Goal: Complete application form

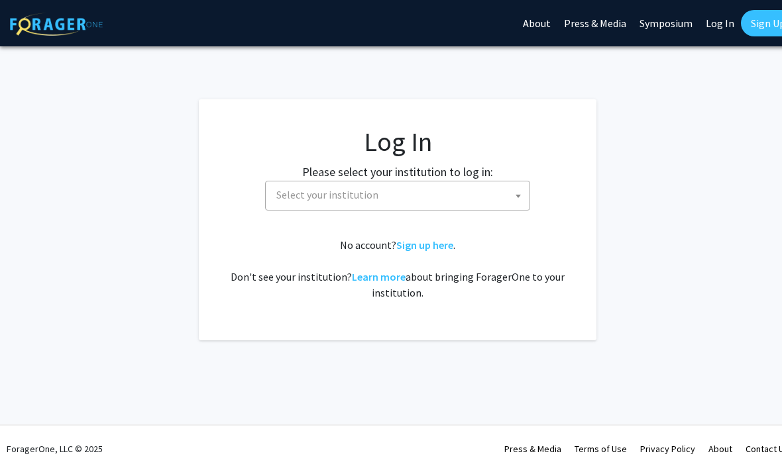
select select
click at [406, 196] on span "Select your institution" at bounding box center [400, 195] width 258 height 27
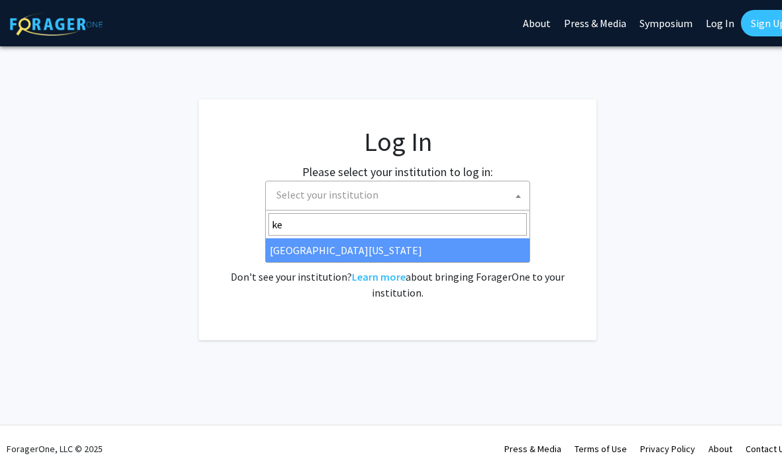
type input "[PERSON_NAME]"
select select "13"
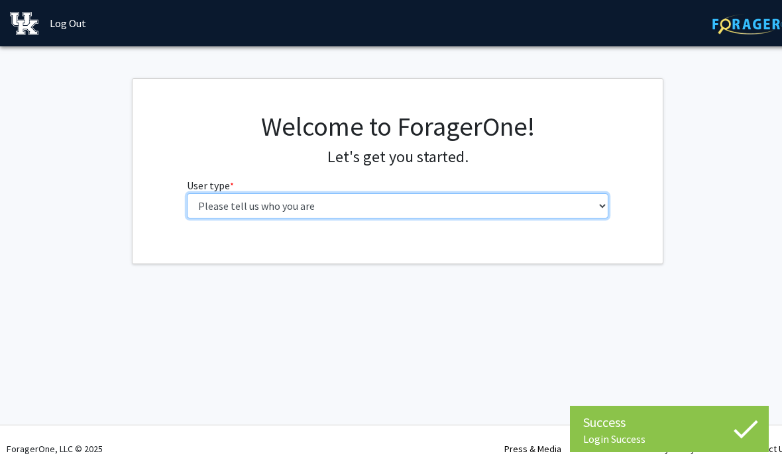
click at [583, 203] on select "Please tell us who you are Undergraduate Student Master's Student Doctoral Cand…" at bounding box center [398, 206] width 422 height 25
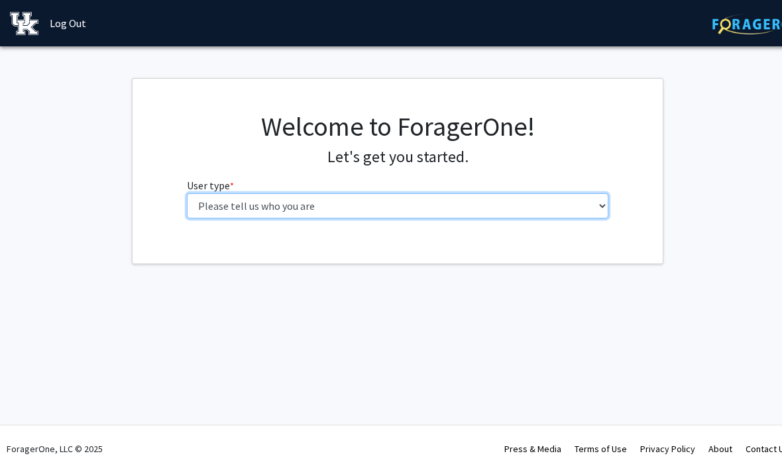
select select "1: undergrad"
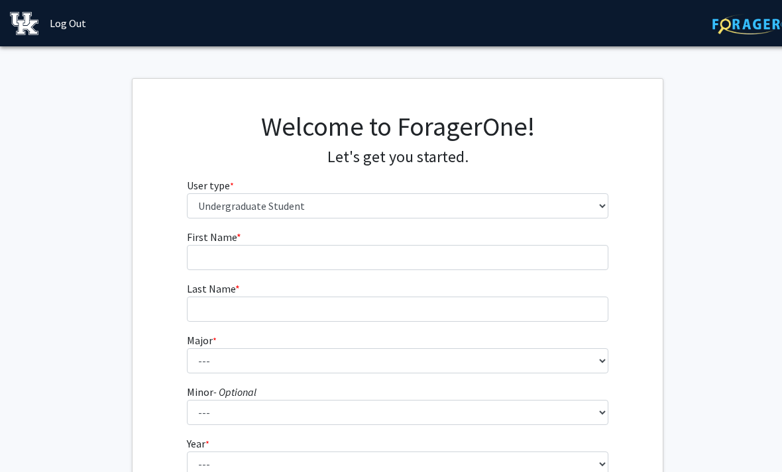
click at [588, 279] on form "First Name * required Last Name * required Major * required --- Accounting Aero…" at bounding box center [398, 390] width 422 height 323
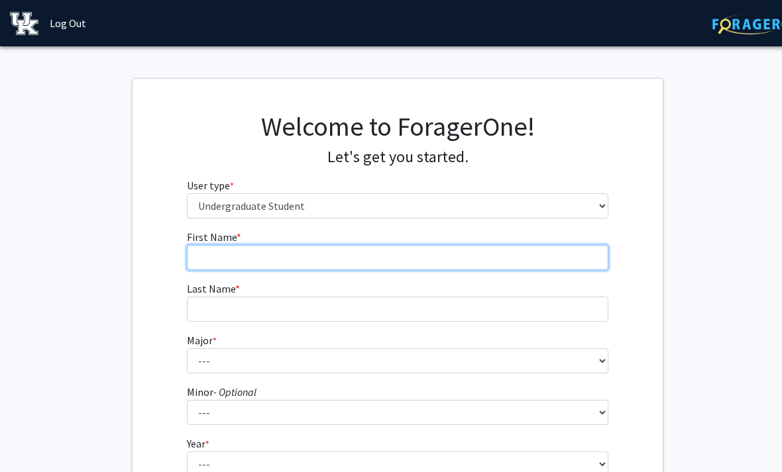
click at [596, 258] on input "First Name * required" at bounding box center [398, 257] width 422 height 25
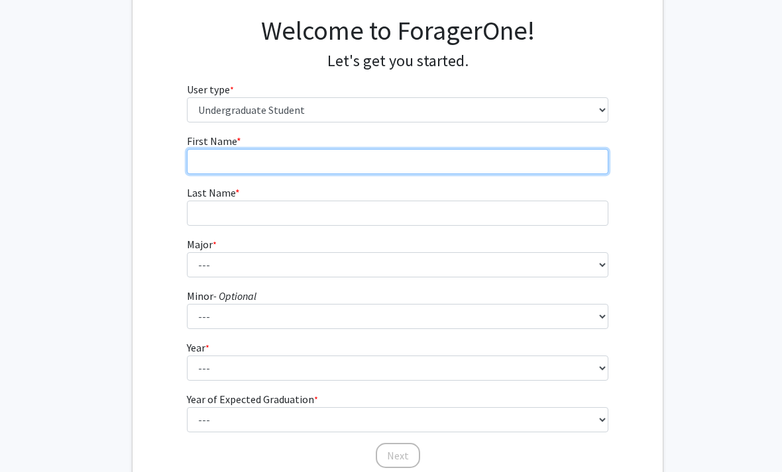
scroll to position [97, 0]
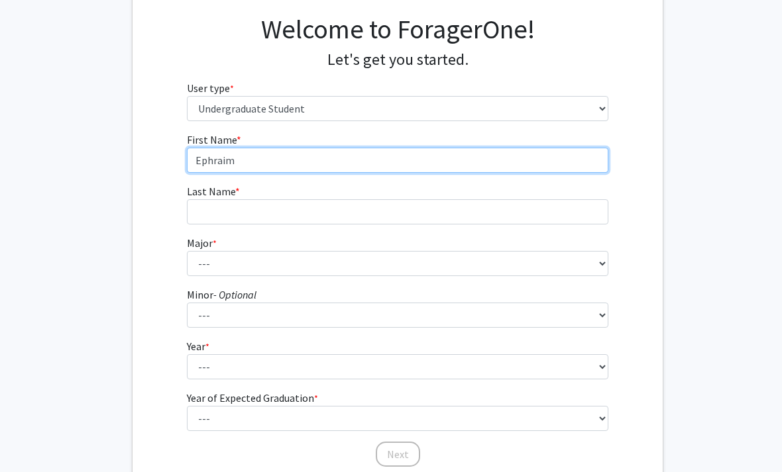
type input "Ephraim"
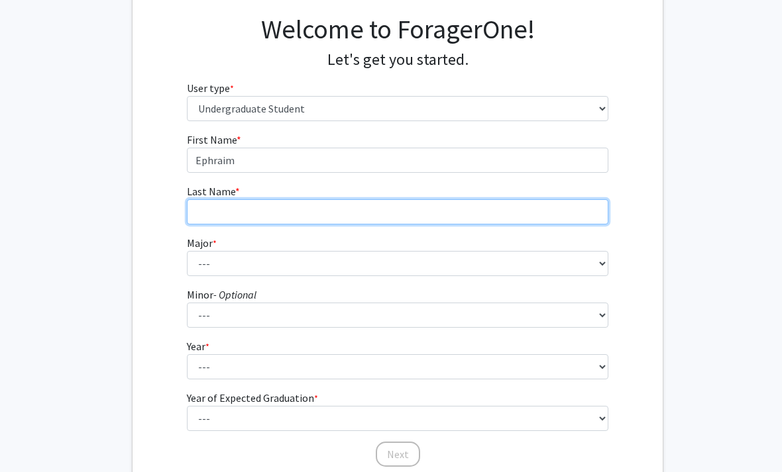
click at [583, 202] on input "Last Name * required" at bounding box center [398, 211] width 422 height 25
type input "[PERSON_NAME]"
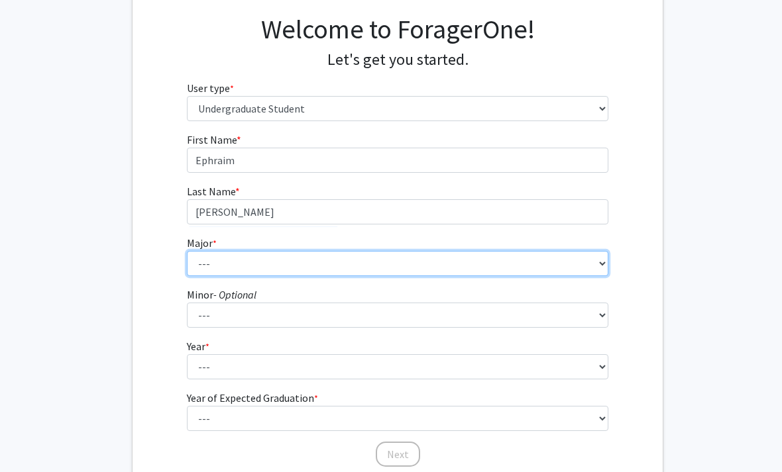
click at [594, 272] on select "--- Accounting Aerospace Engineering African American & Africana Studies Agricu…" at bounding box center [398, 263] width 422 height 25
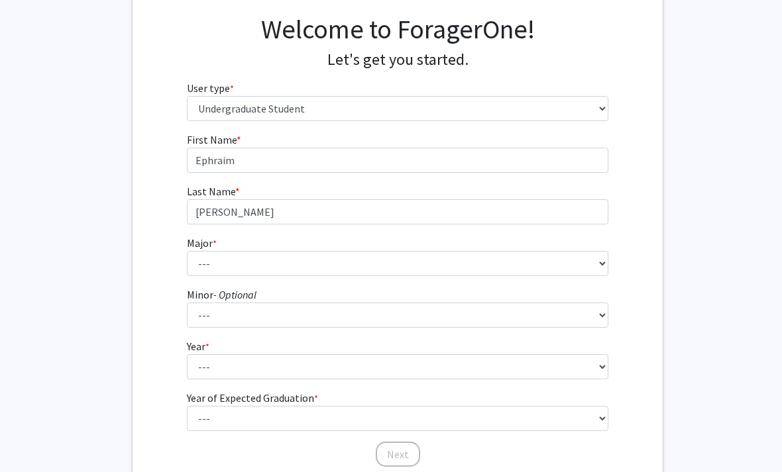
click at [530, 300] on form "First Name * required Ephraim Last Name * required Barrett Major * required ---…" at bounding box center [398, 293] width 422 height 323
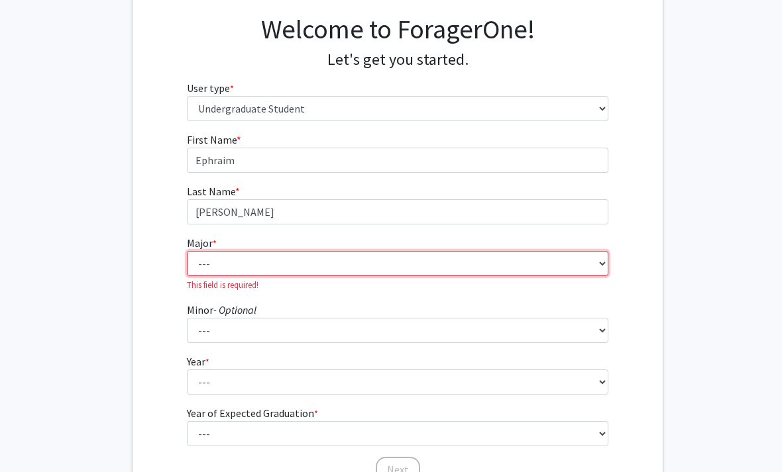
click at [608, 256] on select "--- Accounting Aerospace Engineering African American & Africana Studies Agricu…" at bounding box center [398, 263] width 422 height 25
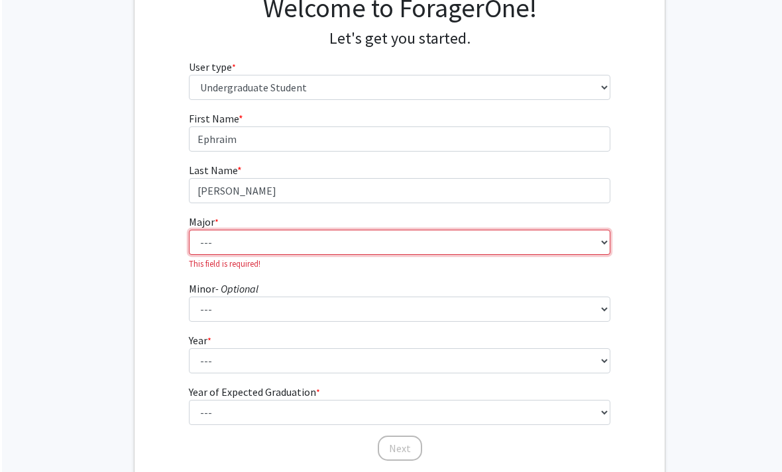
scroll to position [122, 0]
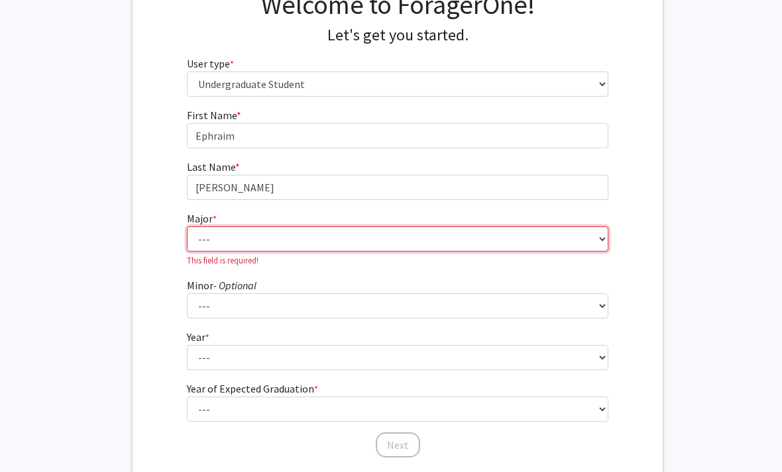
click at [586, 245] on select "--- Accounting Aerospace Engineering African American & Africana Studies Agricu…" at bounding box center [398, 239] width 422 height 25
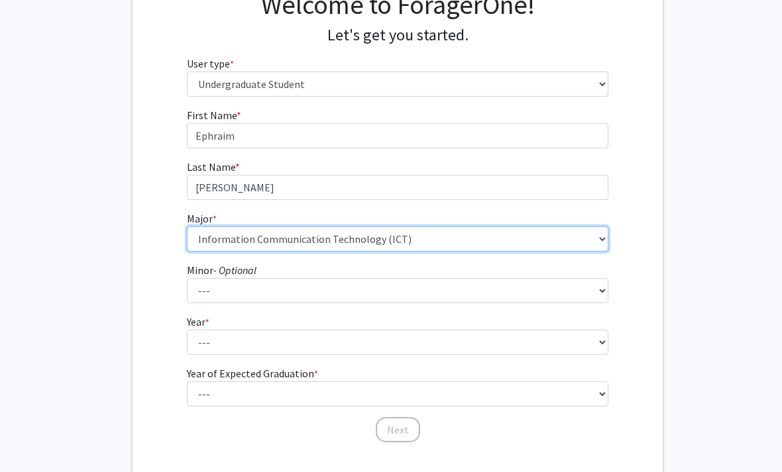
click at [589, 235] on select "--- Accounting Aerospace Engineering African American & Africana Studies Agricu…" at bounding box center [398, 239] width 422 height 25
select select "64: 900"
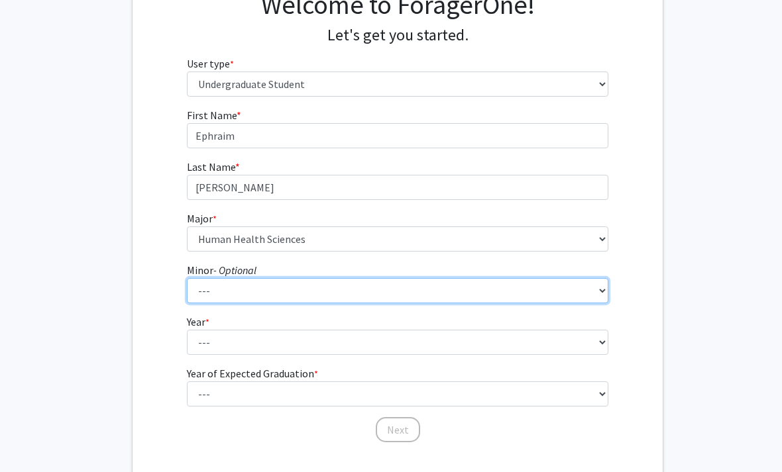
click at [510, 280] on select "--- African American & Africana Studies Agricultural Economics American Studies…" at bounding box center [398, 290] width 422 height 25
select select "61: 713"
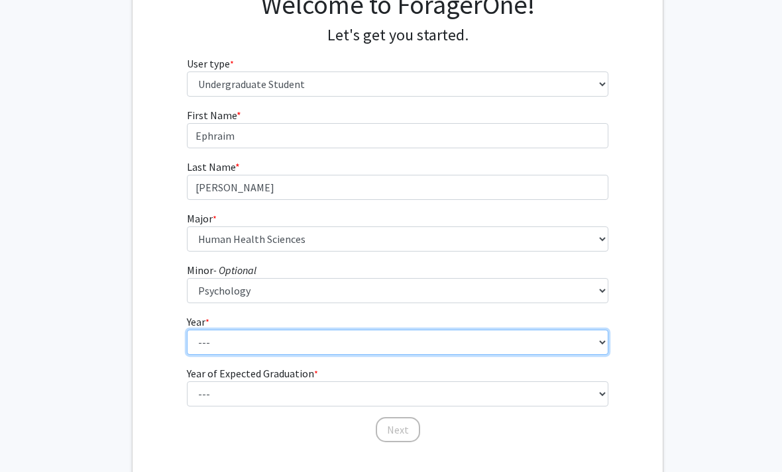
click at [481, 337] on select "--- First-year Sophomore Junior Senior Postbaccalaureate Certificate" at bounding box center [398, 342] width 422 height 25
select select "2: sophomore"
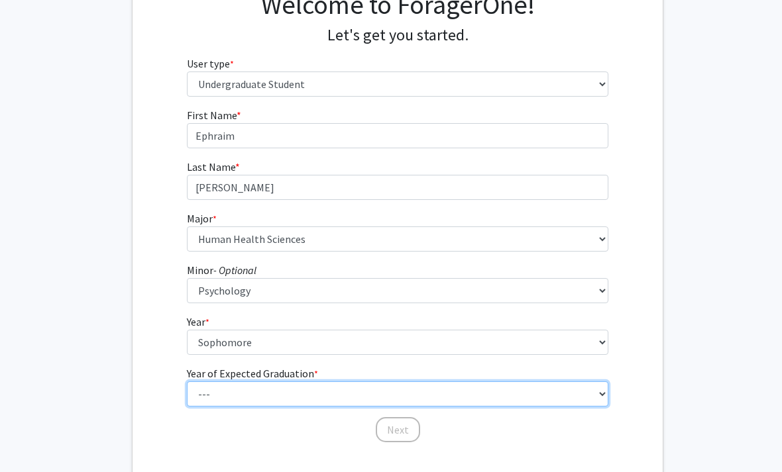
click at [484, 401] on select "--- 2025 2026 2027 2028 2029 2030 2031 2032 2033 2034" at bounding box center [398, 394] width 422 height 25
select select "4: 2028"
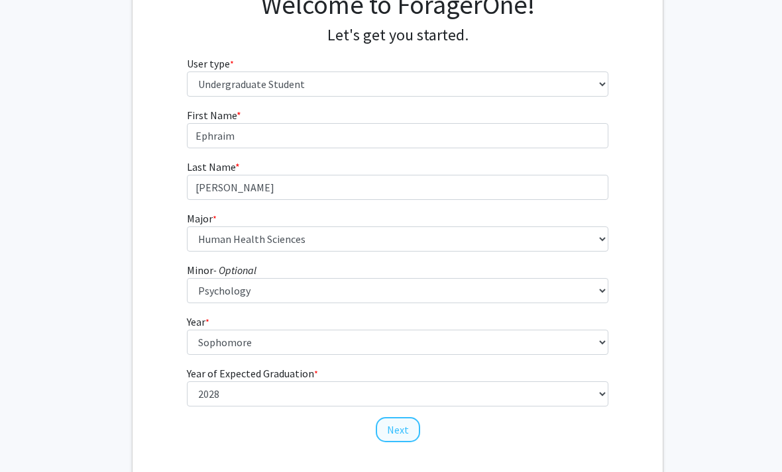
click at [405, 433] on button "Next" at bounding box center [398, 429] width 44 height 25
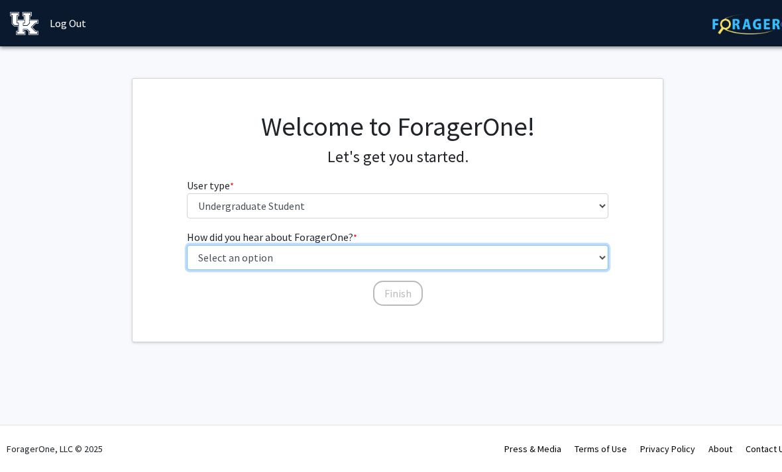
click at [526, 256] on select "Select an option Peer/student recommendation Faculty/staff recommendation Unive…" at bounding box center [398, 257] width 422 height 25
select select "2: faculty_recommendation"
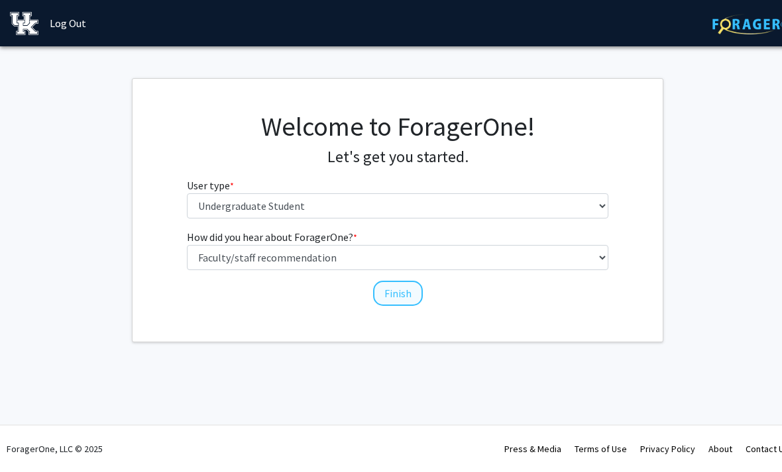
click at [404, 290] on button "Finish" at bounding box center [398, 293] width 50 height 25
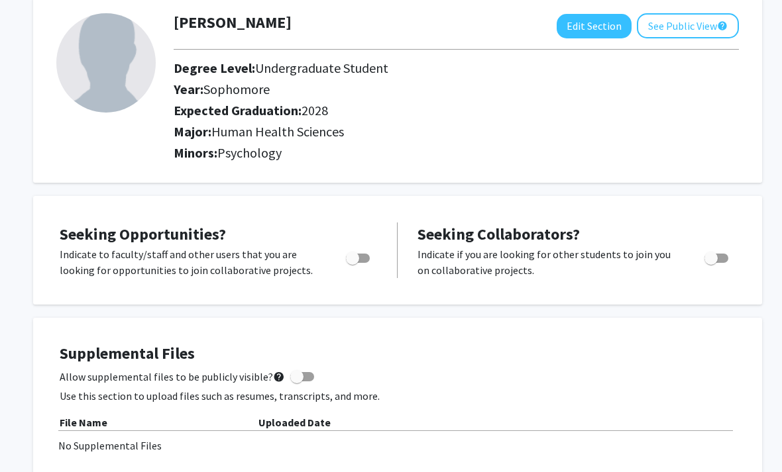
scroll to position [74, 0]
